Goal: Information Seeking & Learning: Learn about a topic

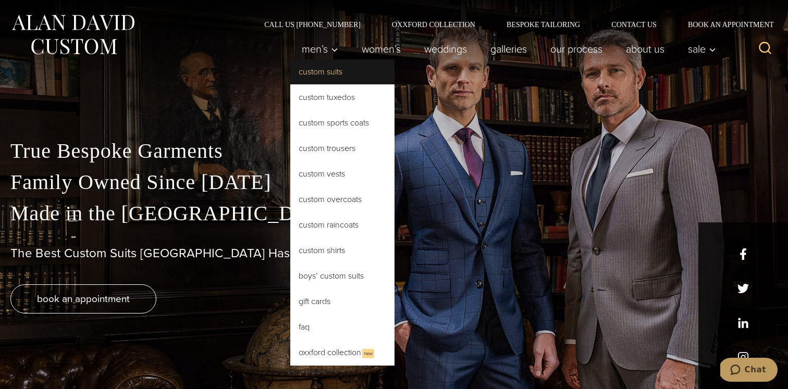
click at [325, 70] on link "Custom Suits" at bounding box center [342, 71] width 104 height 25
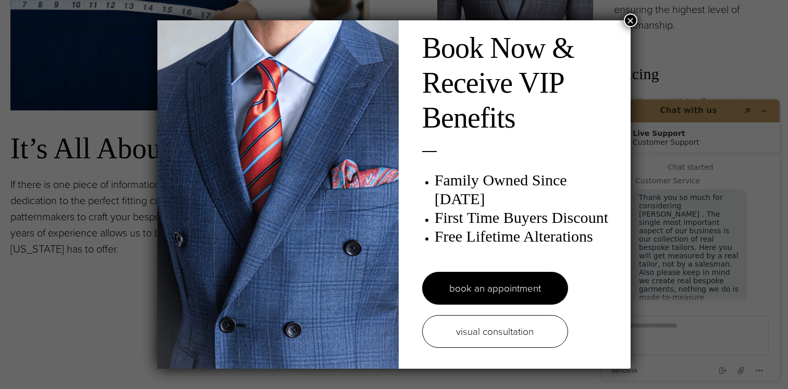
click at [635, 21] on button "×" at bounding box center [631, 21] width 14 height 14
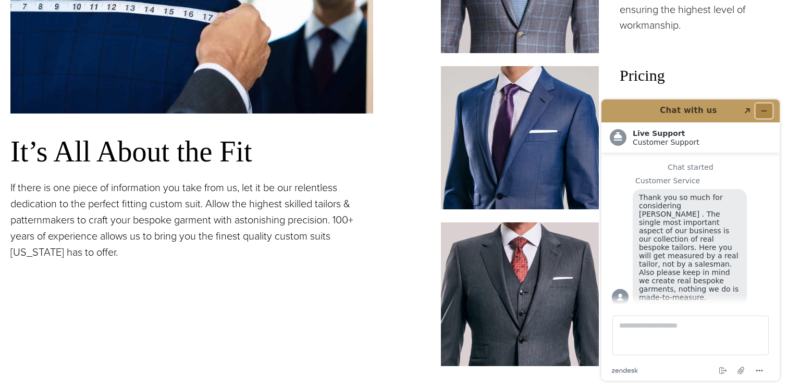
click at [765, 106] on button "Minimize widget" at bounding box center [764, 111] width 17 height 15
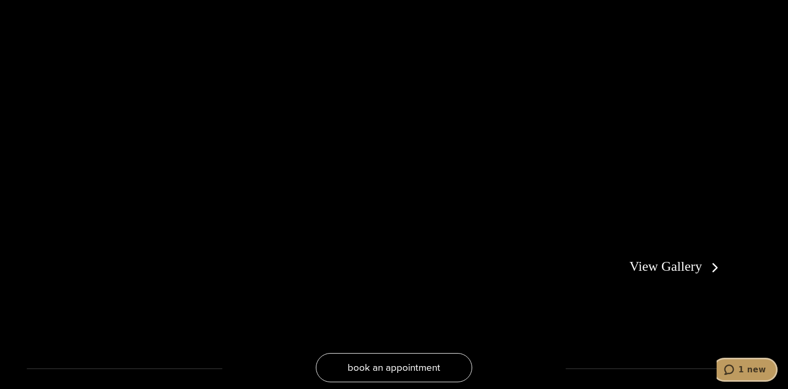
scroll to position [1986, 0]
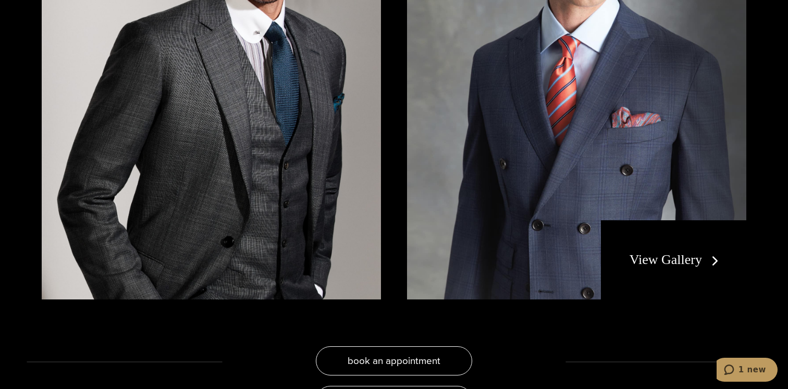
click at [676, 257] on link "View Gallery" at bounding box center [676, 259] width 93 height 15
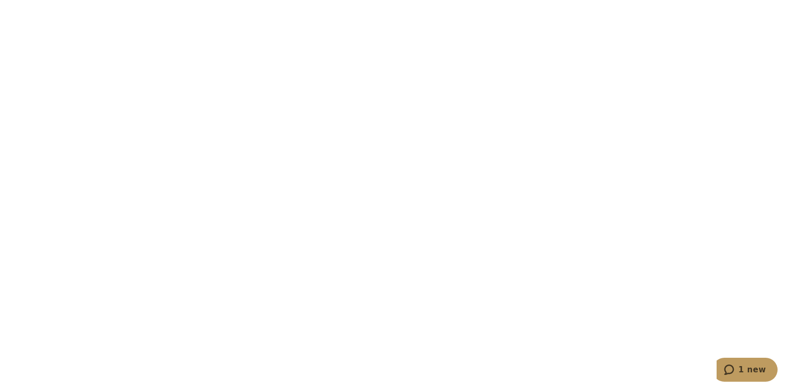
scroll to position [2008, 0]
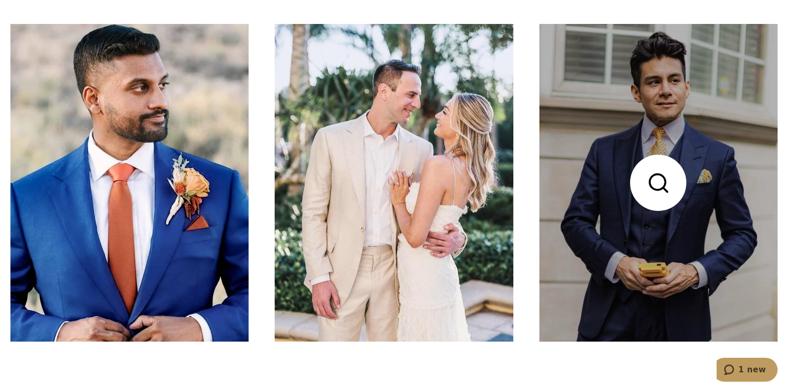
click at [619, 221] on link at bounding box center [659, 183] width 238 height 318
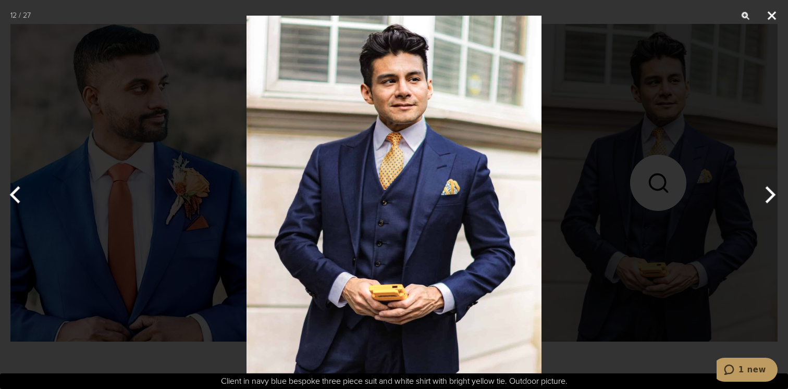
click at [776, 19] on button "Close" at bounding box center [772, 15] width 26 height 31
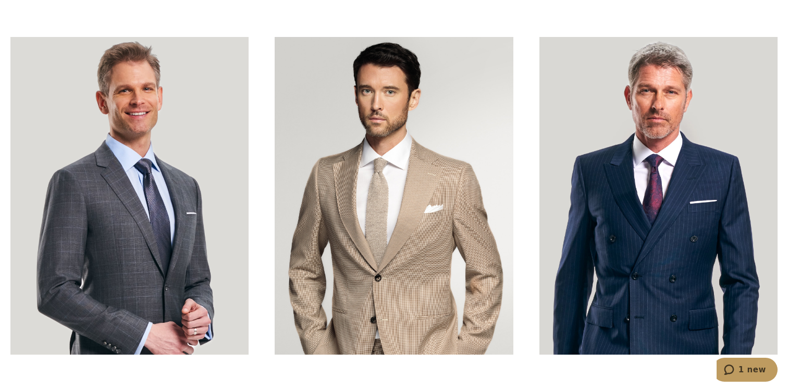
scroll to position [3245, 0]
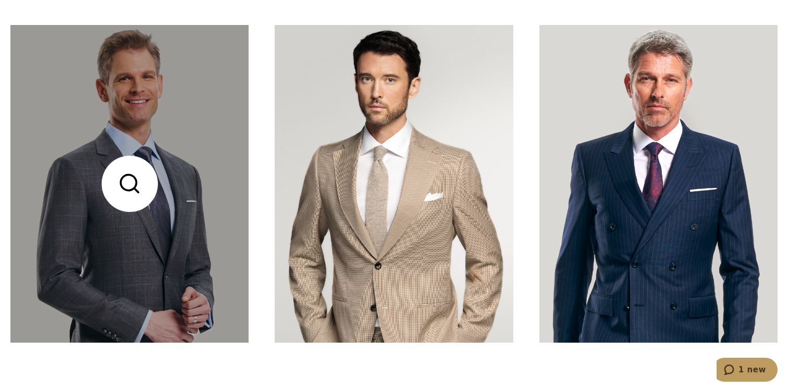
click at [222, 261] on link at bounding box center [129, 184] width 238 height 318
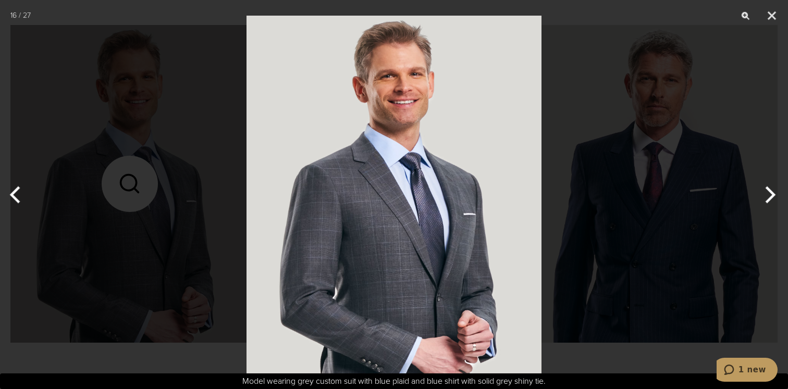
click at [607, 236] on div at bounding box center [394, 194] width 788 height 389
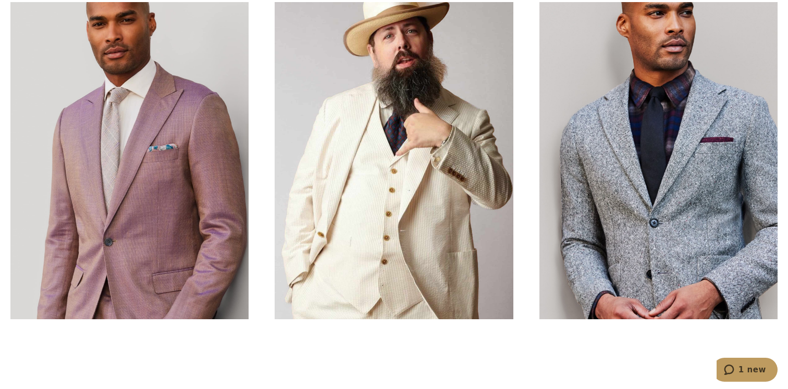
scroll to position [3651, 0]
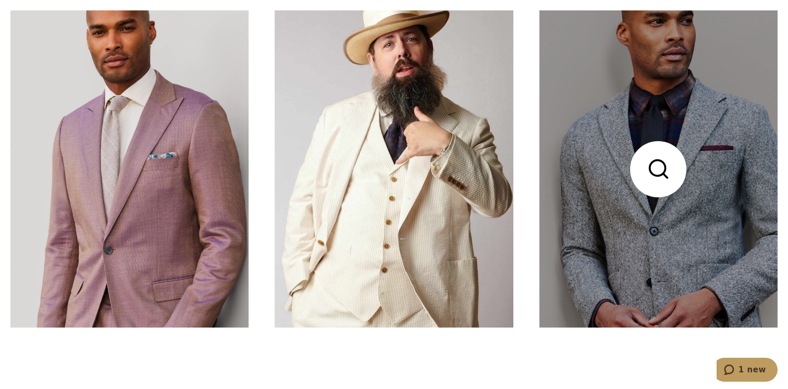
click at [607, 236] on link at bounding box center [659, 169] width 238 height 318
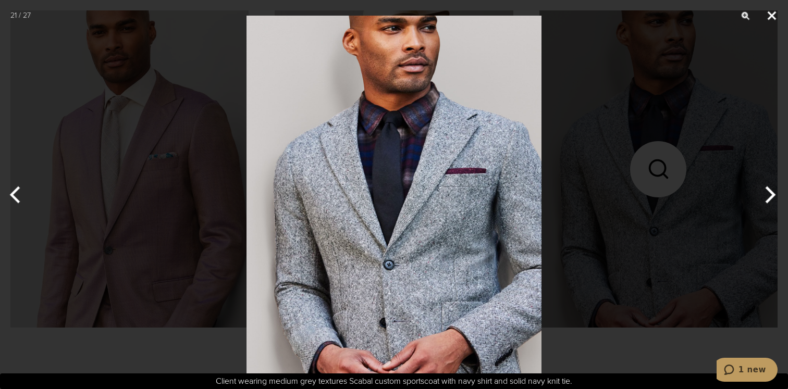
click at [776, 20] on button "Close" at bounding box center [772, 15] width 26 height 31
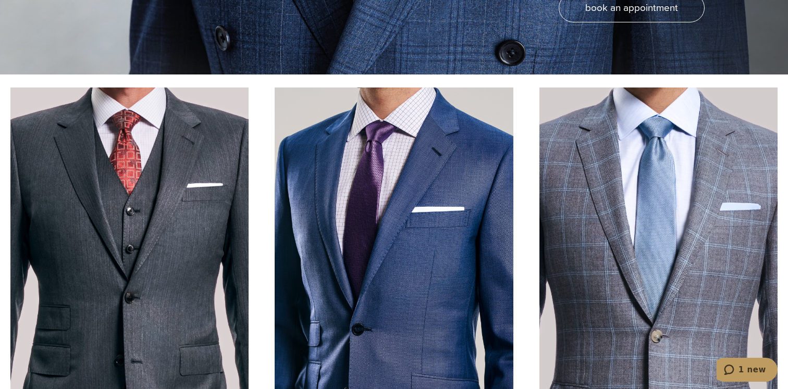
scroll to position [0, 0]
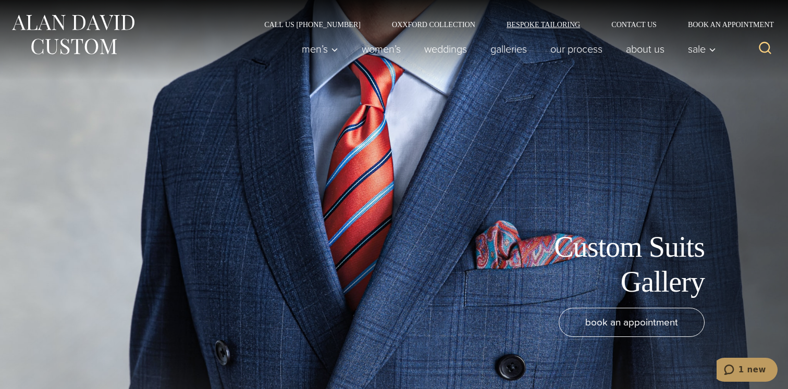
click at [538, 25] on link "Bespoke Tailoring" at bounding box center [543, 24] width 105 height 7
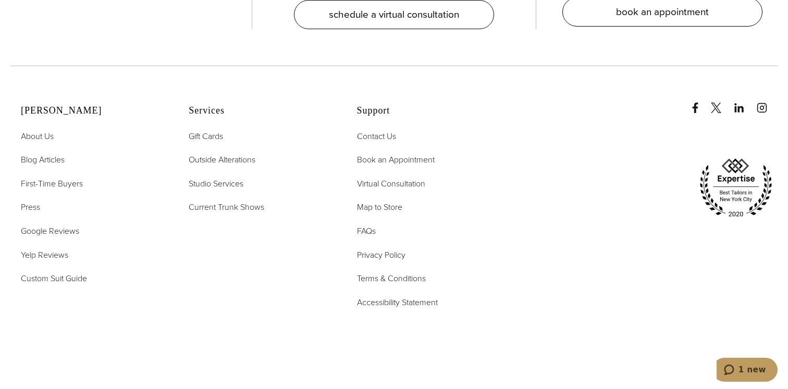
scroll to position [4573, 0]
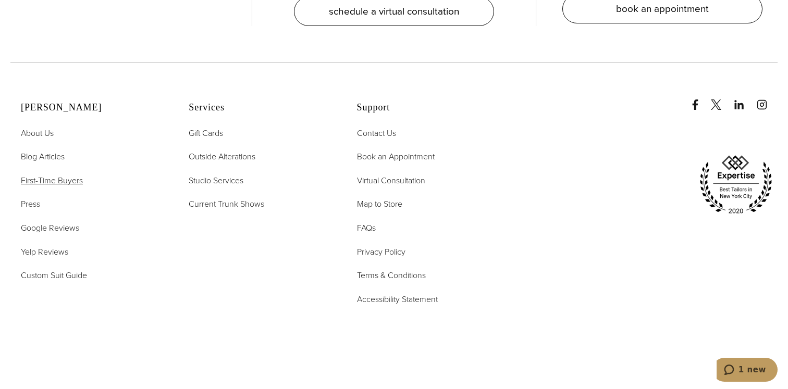
click at [71, 175] on span "First-Time Buyers" at bounding box center [52, 181] width 62 height 12
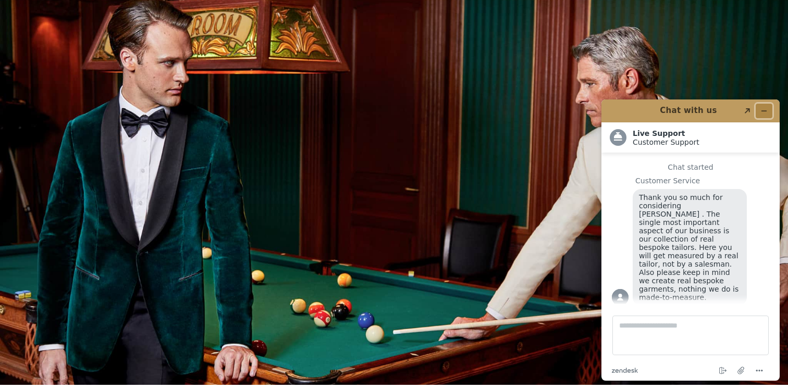
click at [762, 110] on icon "Minimize widget" at bounding box center [764, 110] width 7 height 7
